Goal: Task Accomplishment & Management: Manage account settings

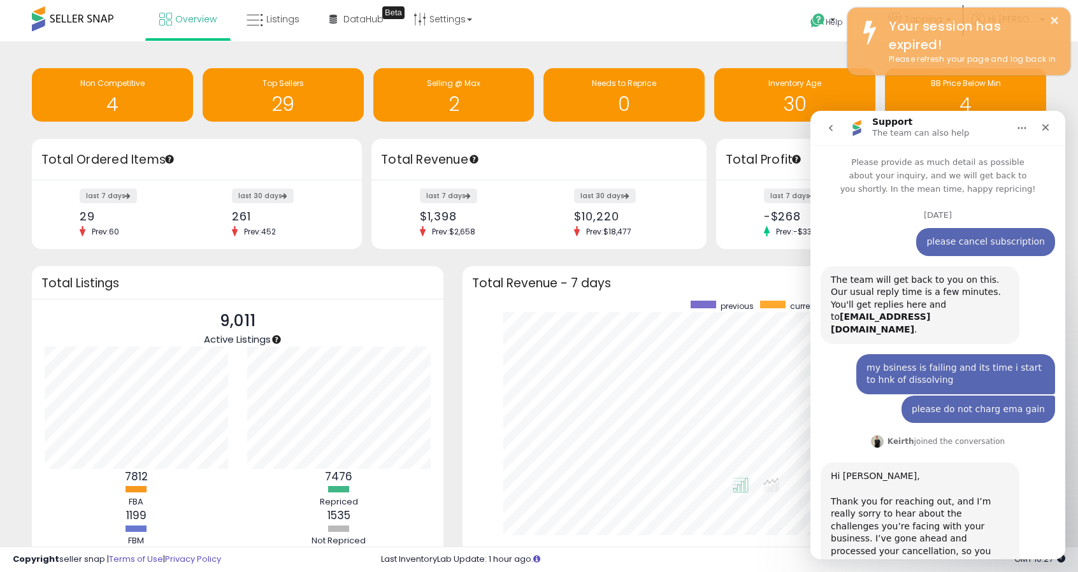
scroll to position [322, 0]
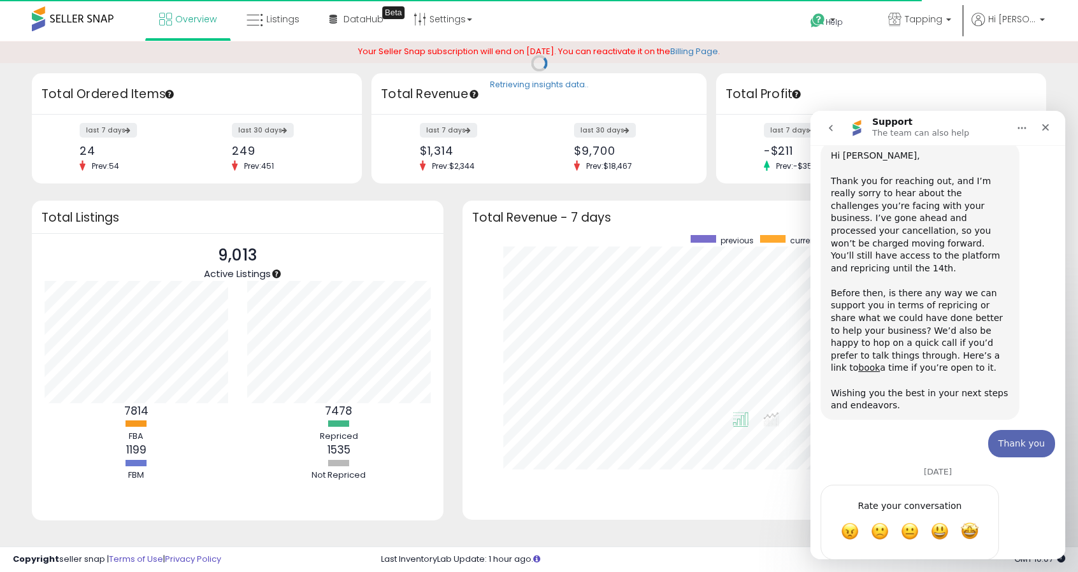
scroll to position [322, 0]
click at [1055, 133] on div "Close" at bounding box center [1045, 127] width 23 height 23
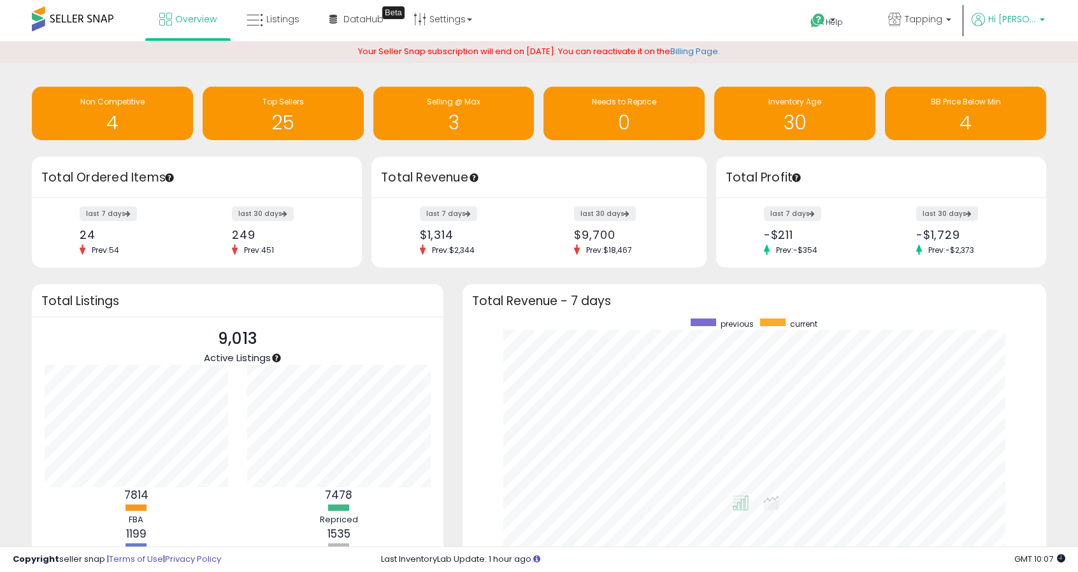
click at [1023, 20] on span "Hi [PERSON_NAME]" at bounding box center [1012, 19] width 48 height 13
click at [1002, 142] on li "Logout" at bounding box center [1016, 135] width 53 height 31
click at [1004, 138] on link "Logout" at bounding box center [1016, 135] width 28 height 12
